Goal: Book appointment/travel/reservation

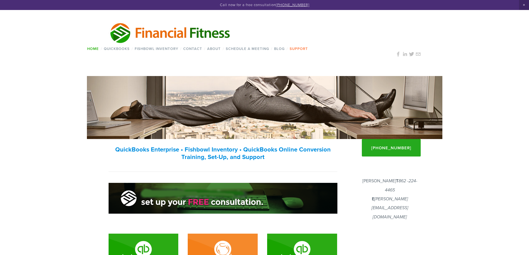
click at [297, 47] on link "Support" at bounding box center [299, 49] width 22 height 8
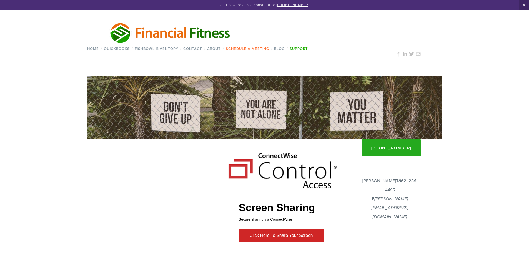
click at [241, 50] on link "Schedule a Meeting" at bounding box center [247, 49] width 47 height 8
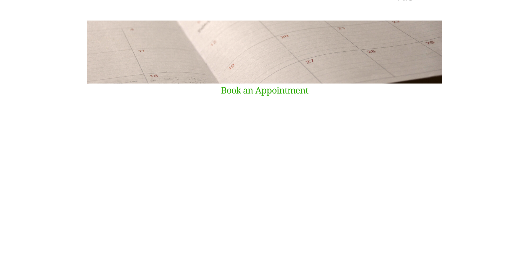
scroll to position [83, 0]
